Goal: Task Accomplishment & Management: Manage account settings

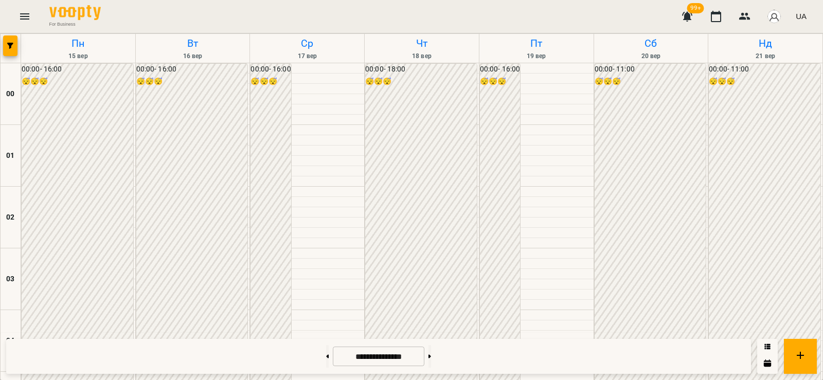
scroll to position [961, 0]
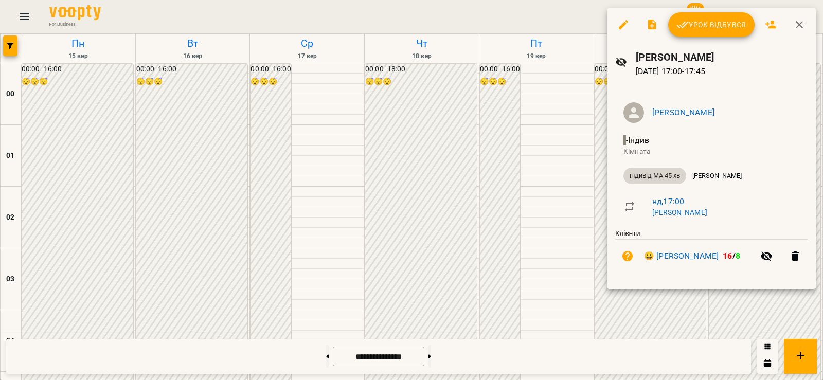
click at [711, 32] on button "Урок відбувся" at bounding box center [712, 24] width 86 height 25
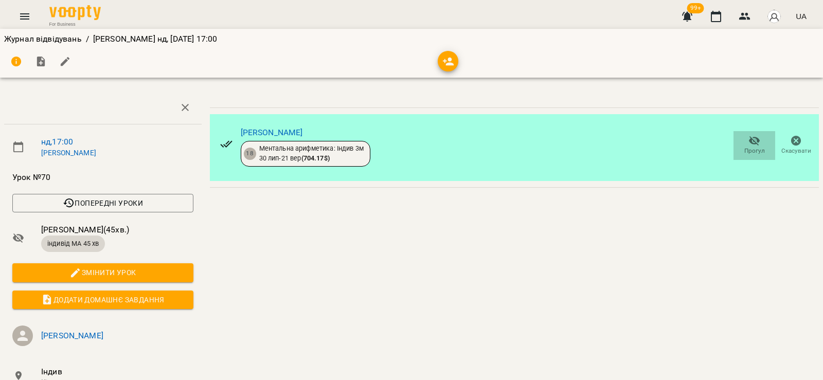
click at [749, 140] on icon "button" at bounding box center [755, 141] width 12 height 12
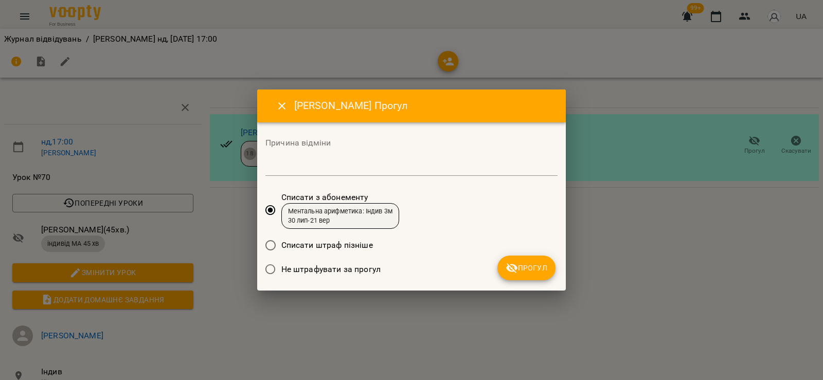
click at [538, 270] on span "Прогул" at bounding box center [527, 268] width 42 height 12
